Goal: Information Seeking & Learning: Learn about a topic

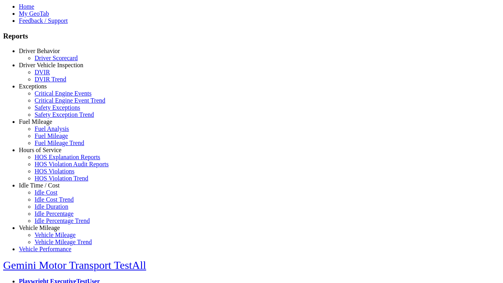
click at [45, 90] on link "Exceptions" at bounding box center [33, 86] width 28 height 7
click at [51, 118] on link "Safety Exception Trend" at bounding box center [64, 114] width 59 height 7
select select
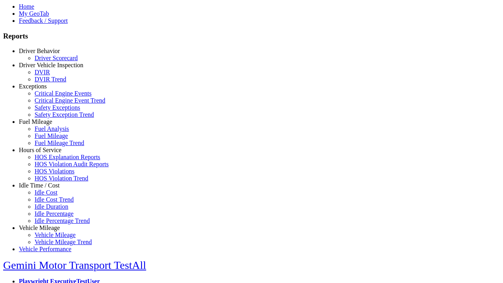
select select
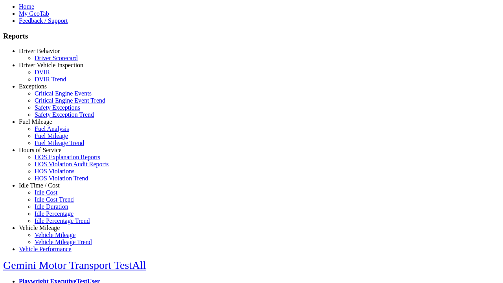
select select
select select "**********"
